Goal: Information Seeking & Learning: Learn about a topic

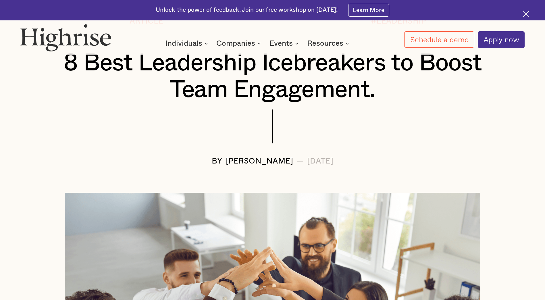
scroll to position [259, 0]
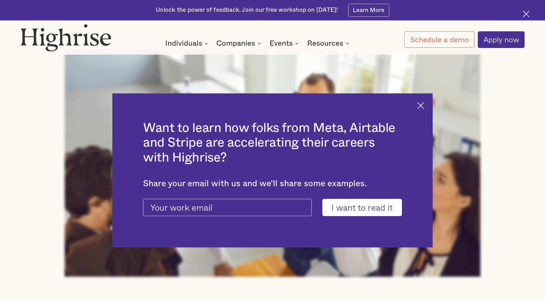
click at [423, 107] on img at bounding box center [421, 105] width 7 height 7
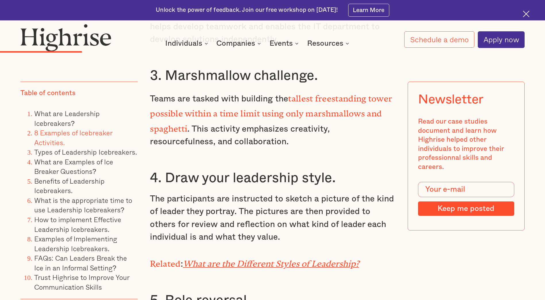
scroll to position [1984, 0]
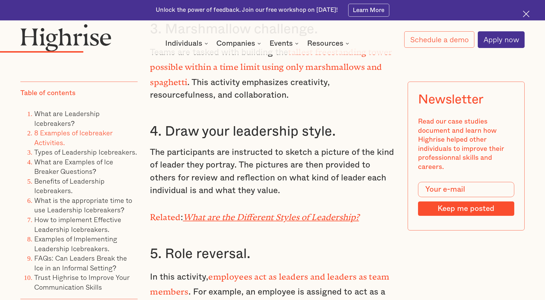
drag, startPoint x: 172, startPoint y: 136, endPoint x: 174, endPoint y: 133, distance: 4.1
click at [172, 135] on h3 "4. Draw your leadership style." at bounding box center [272, 131] width 245 height 17
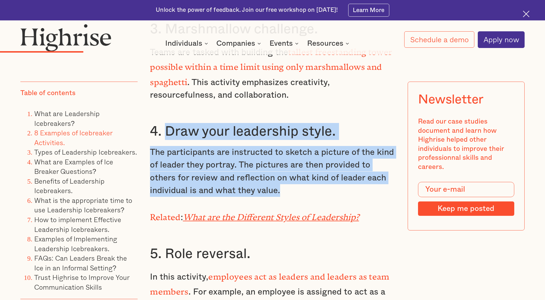
drag, startPoint x: 167, startPoint y: 127, endPoint x: 350, endPoint y: 188, distance: 192.7
copy div "Draw your leadership style. The participants are instructed to sketch a picture…"
click at [308, 212] on em "What are the Different Styles of Leadership?" at bounding box center [271, 214] width 176 height 5
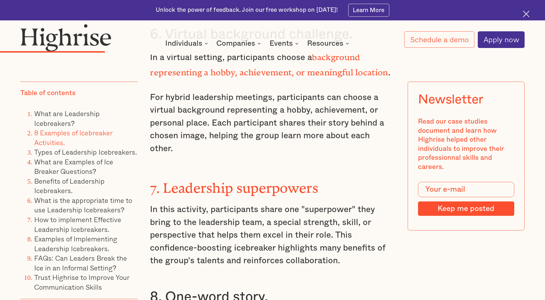
scroll to position [2357, 0]
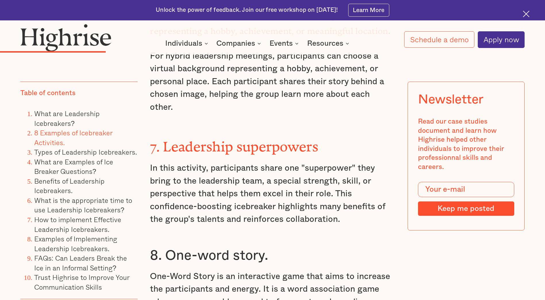
click at [154, 162] on p "In this activity, participants share one "superpower" they bring to the leaders…" at bounding box center [272, 194] width 245 height 64
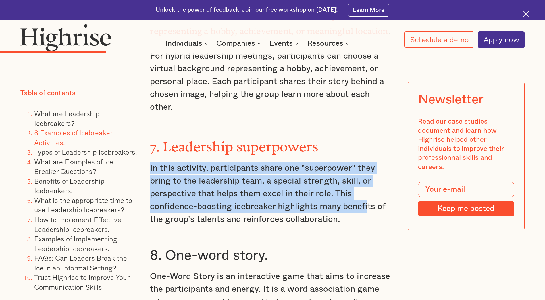
drag, startPoint x: 148, startPoint y: 133, endPoint x: 366, endPoint y: 176, distance: 222.1
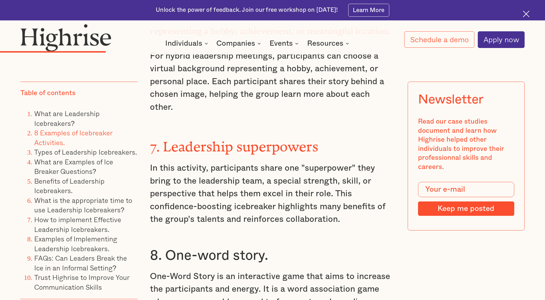
click at [347, 191] on p "In this activity, participants share one "superpower" they bring to the leaders…" at bounding box center [272, 194] width 245 height 64
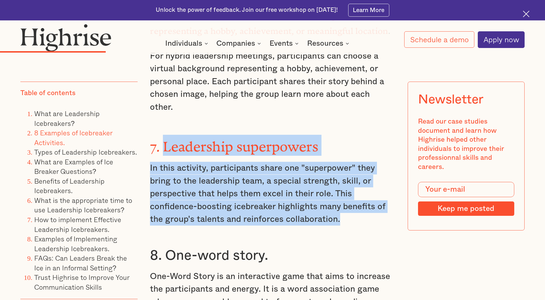
drag, startPoint x: 335, startPoint y: 195, endPoint x: 164, endPoint y: 118, distance: 186.9
copy div "Leadership superpowers In this activity, participants share one "superpower" th…"
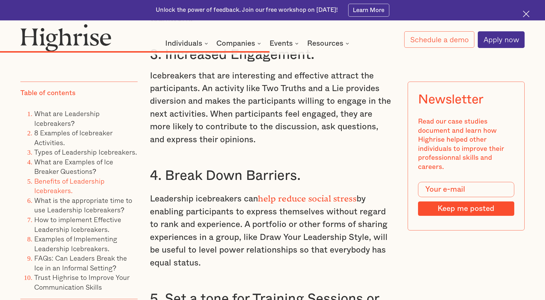
scroll to position [5117, 0]
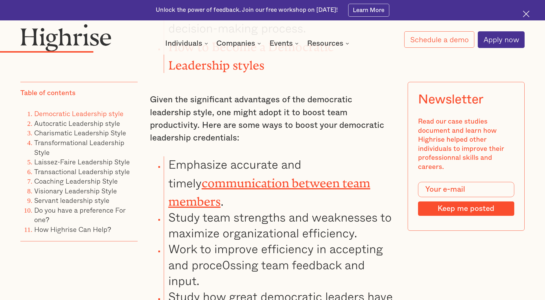
scroll to position [1581, 0]
